Goal: Task Accomplishment & Management: Complete application form

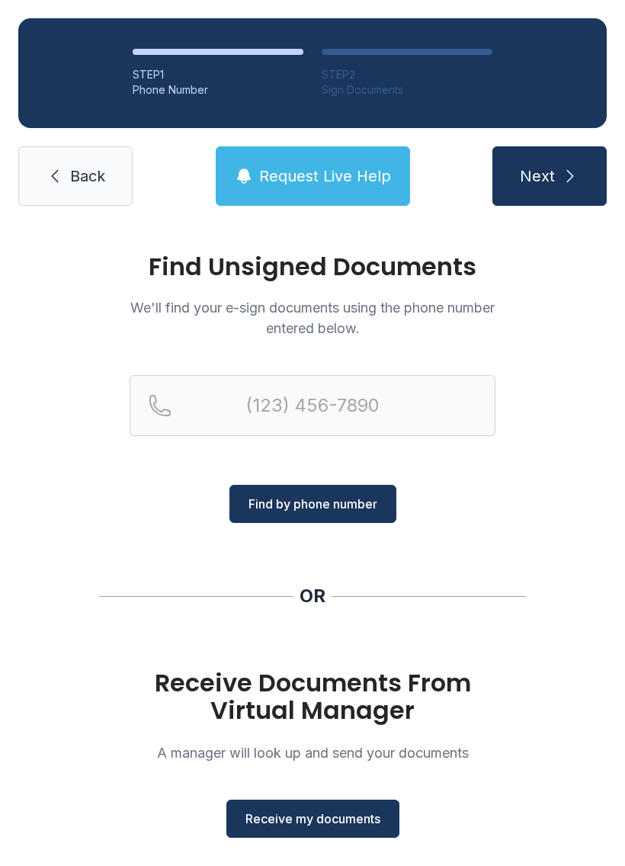
click at [343, 834] on button "Receive my documents" at bounding box center [312, 818] width 173 height 38
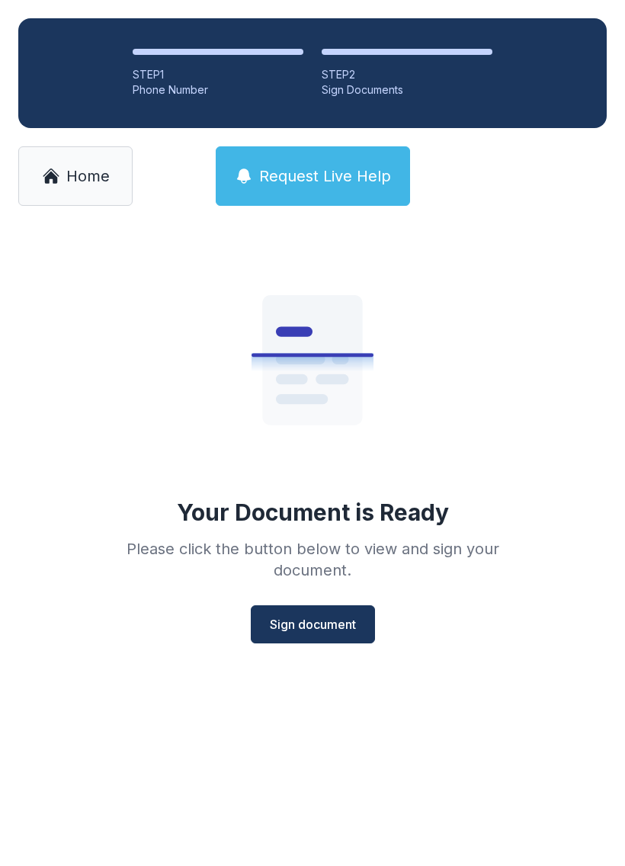
click at [326, 642] on button "Sign document" at bounding box center [313, 624] width 124 height 38
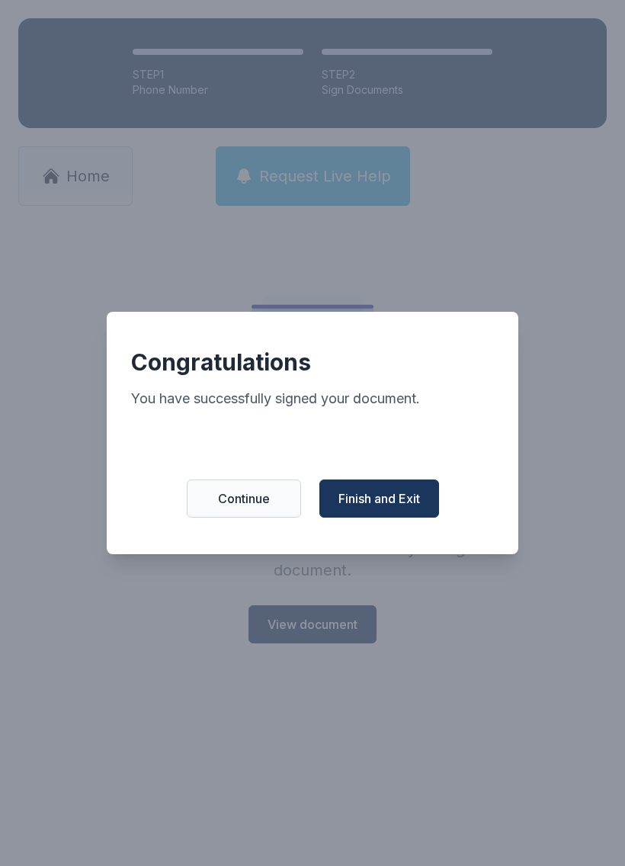
click at [409, 507] on span "Finish and Exit" at bounding box center [379, 498] width 82 height 18
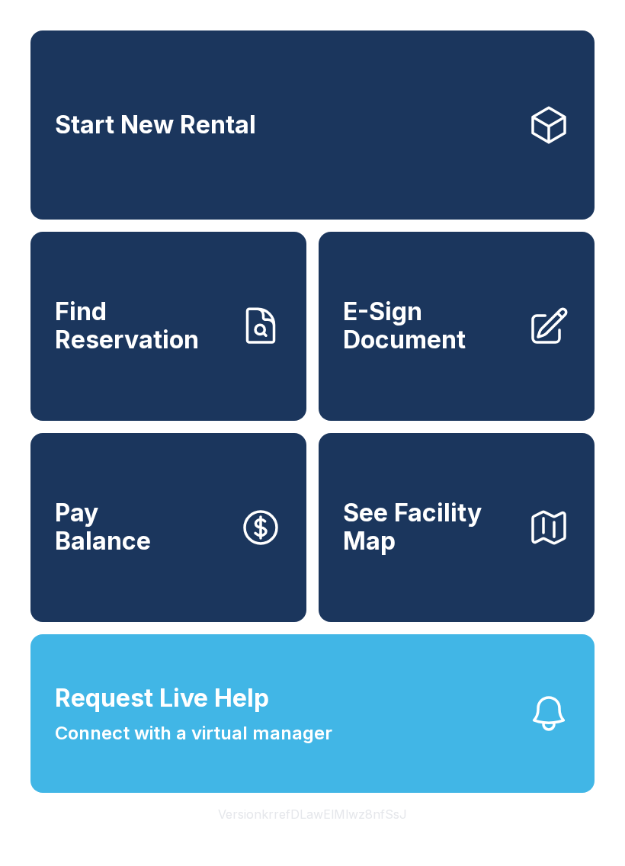
click at [403, 354] on span "E-Sign Document" at bounding box center [429, 326] width 172 height 56
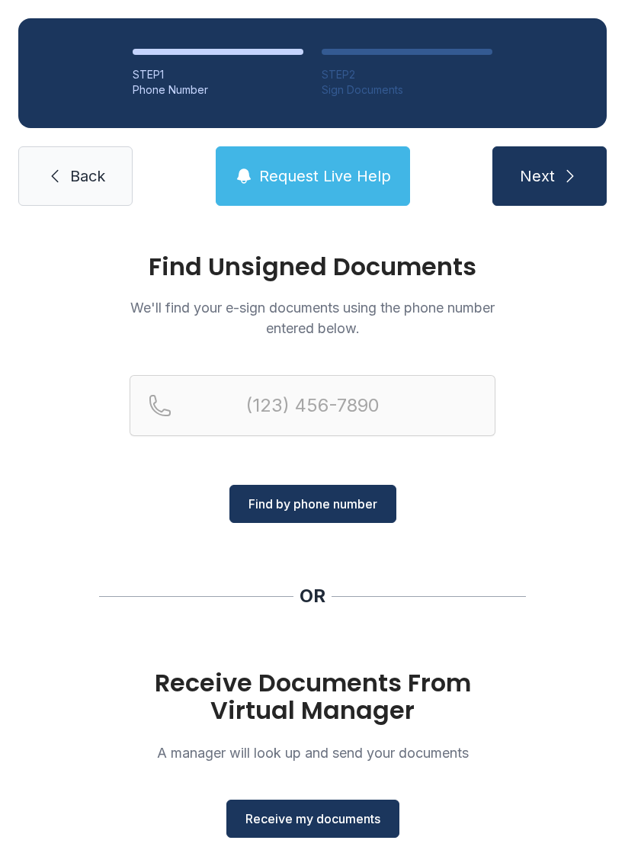
click at [317, 824] on span "Receive my documents" at bounding box center [312, 818] width 135 height 18
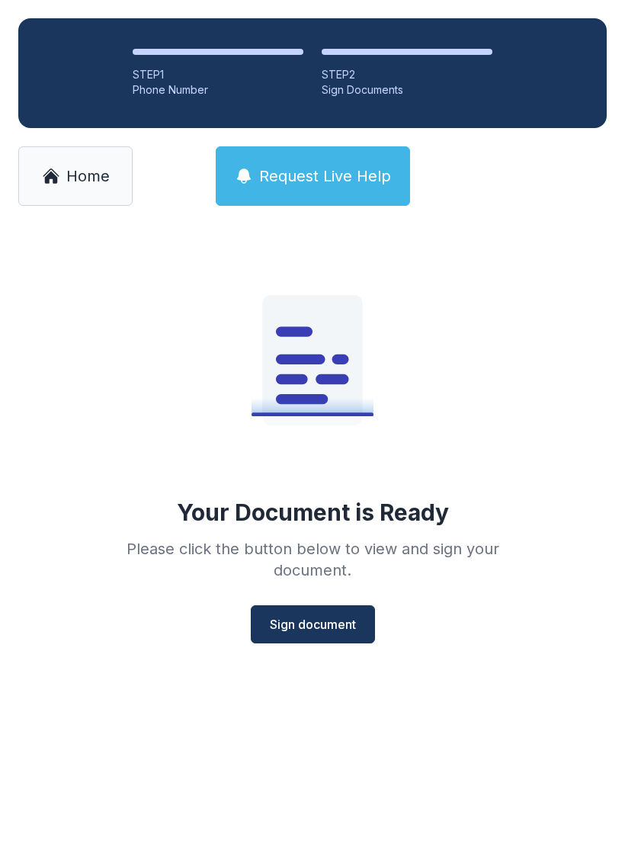
click at [314, 627] on span "Sign document" at bounding box center [313, 624] width 86 height 18
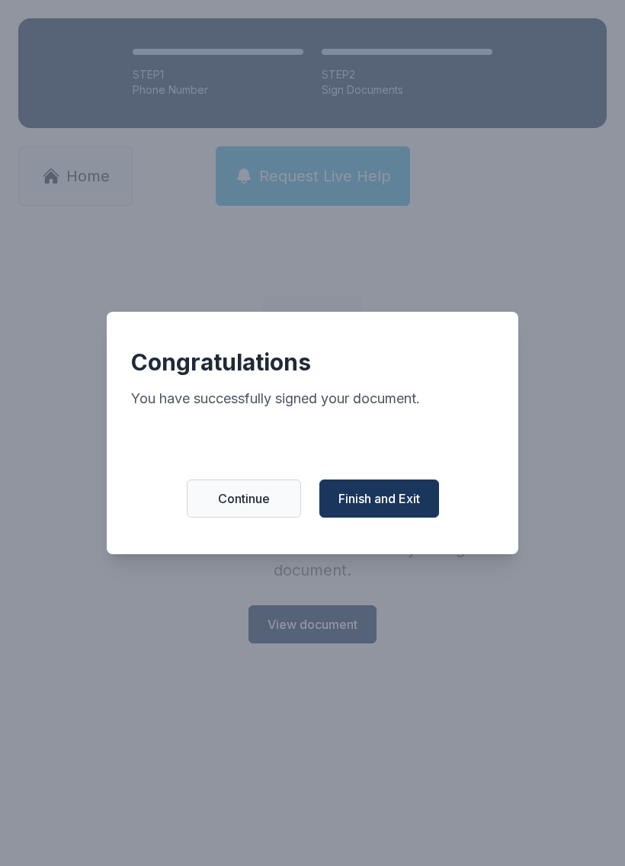
click at [410, 507] on span "Finish and Exit" at bounding box center [379, 498] width 82 height 18
